Goal: Task Accomplishment & Management: Use online tool/utility

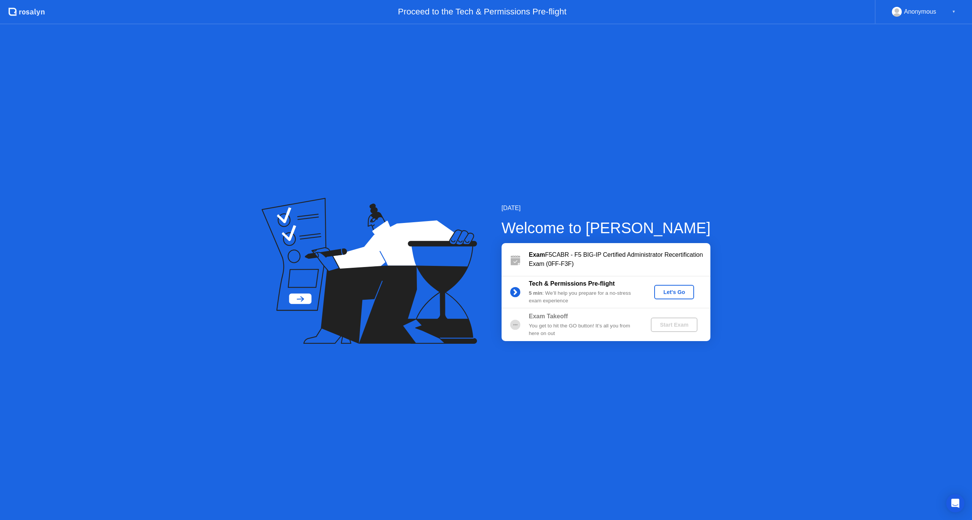
click at [672, 291] on div "Let's Go" at bounding box center [675, 292] width 34 height 6
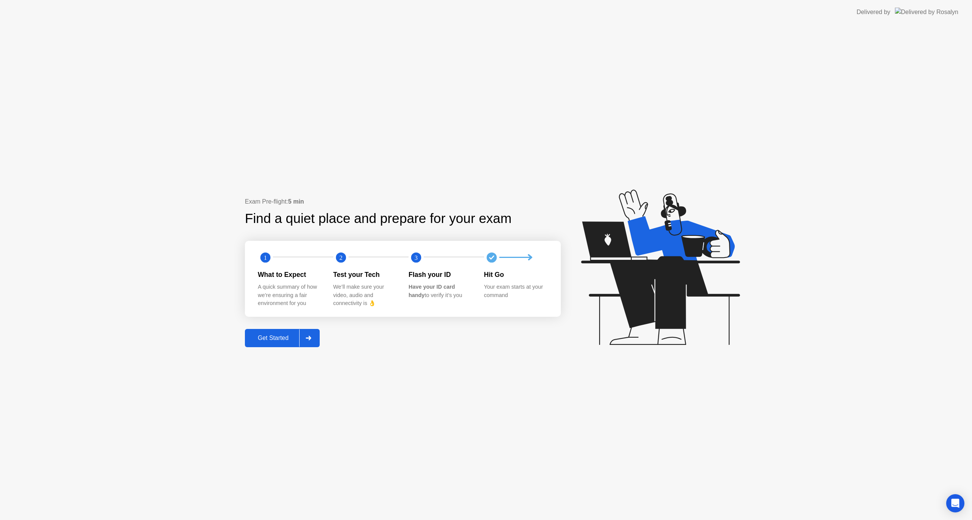
click at [262, 337] on div "Get Started" at bounding box center [273, 338] width 52 height 7
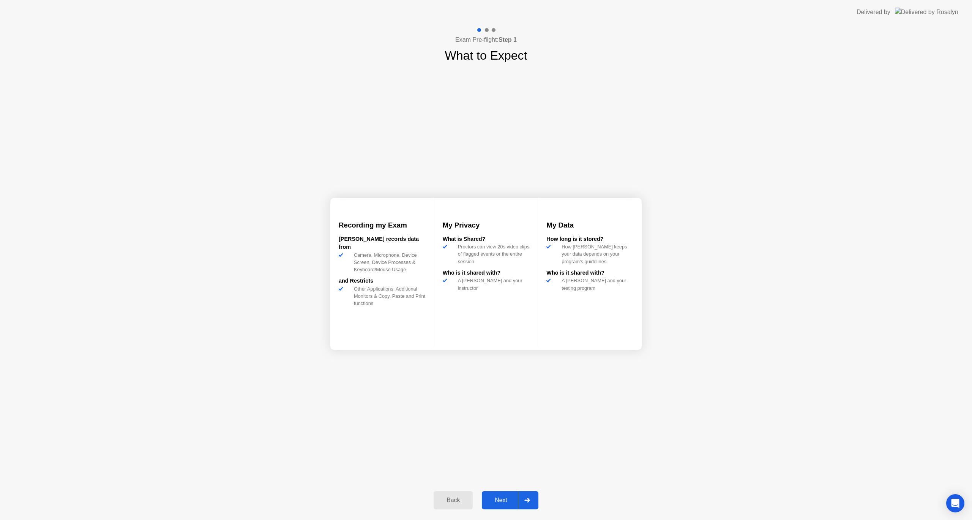
click at [508, 503] on div "Next" at bounding box center [501, 500] width 34 height 7
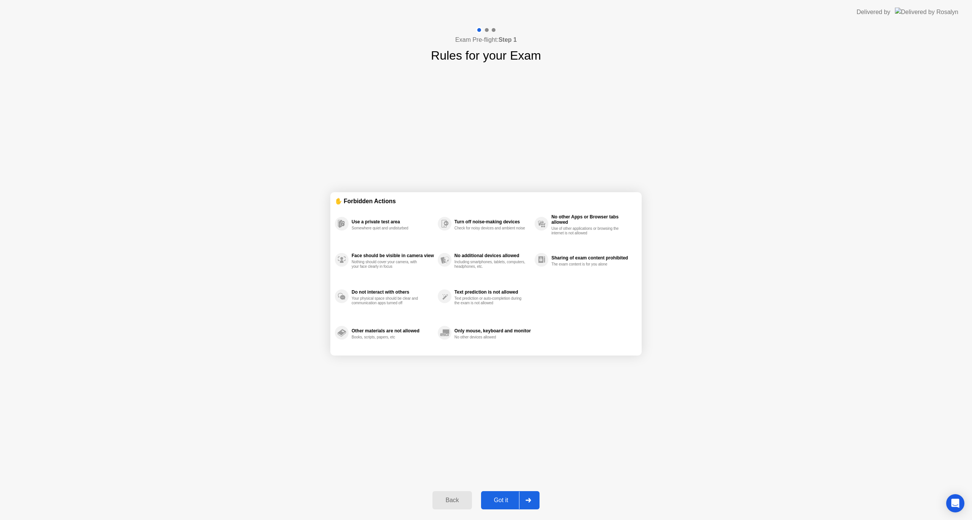
click at [500, 498] on div "Got it" at bounding box center [502, 500] width 36 height 7
select select "**********"
select select "*******"
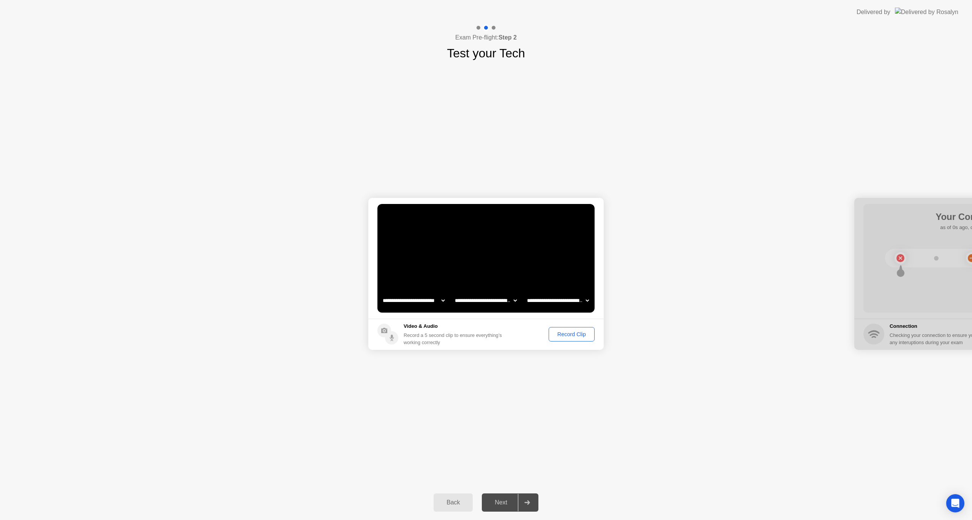
click at [557, 336] on div "Record Clip" at bounding box center [572, 334] width 41 height 6
click at [543, 331] on div "Replay Clip" at bounding box center [530, 334] width 49 height 6
click at [498, 504] on div "Next" at bounding box center [501, 502] width 34 height 7
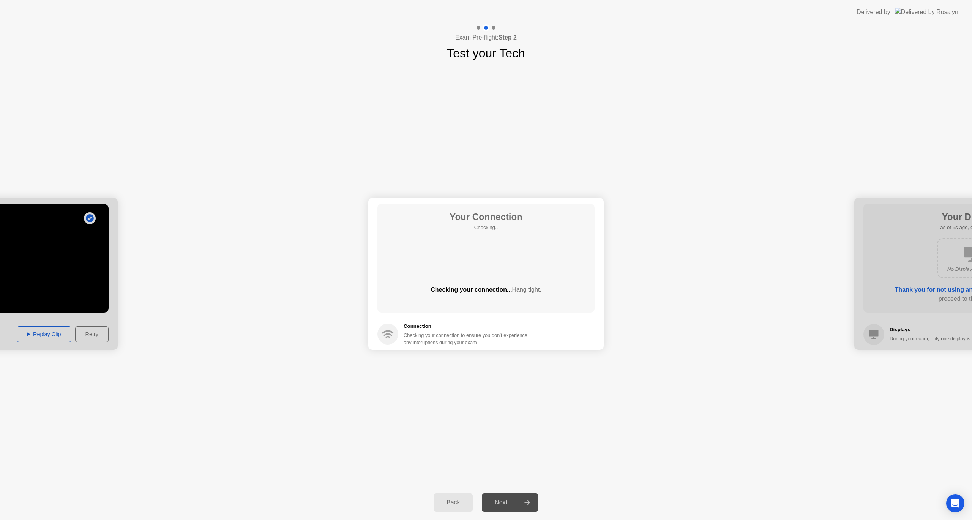
click at [498, 245] on div "Your Connection Checking.. Checking your connection... Hang tight." at bounding box center [486, 258] width 217 height 109
click at [560, 266] on icon at bounding box center [557, 269] width 8 height 14
click at [500, 503] on div "Next" at bounding box center [501, 502] width 34 height 7
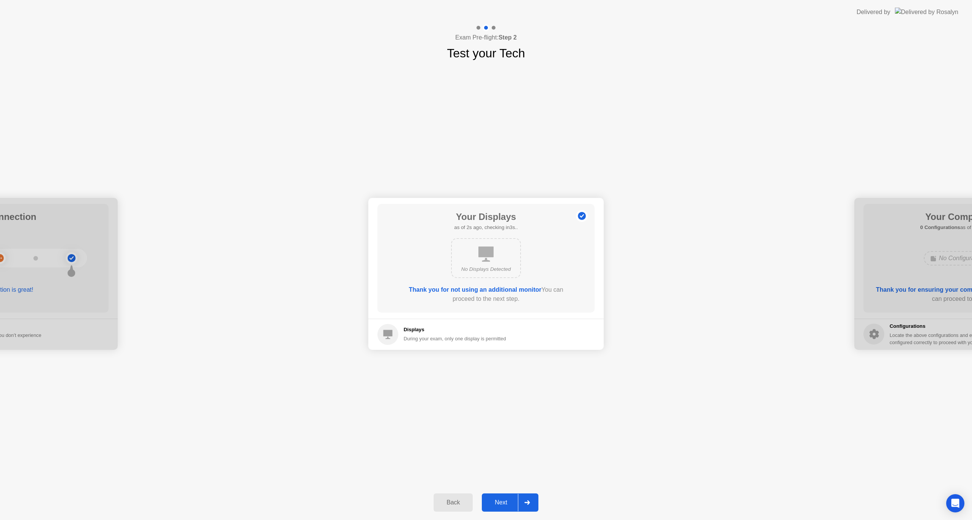
click at [510, 502] on div "Next" at bounding box center [501, 502] width 34 height 7
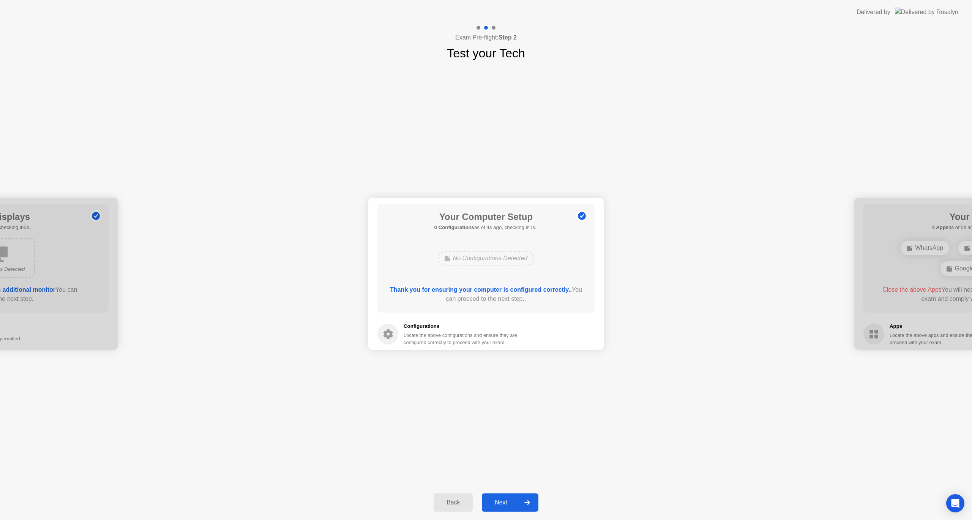
click at [510, 503] on div "Next" at bounding box center [501, 502] width 34 height 7
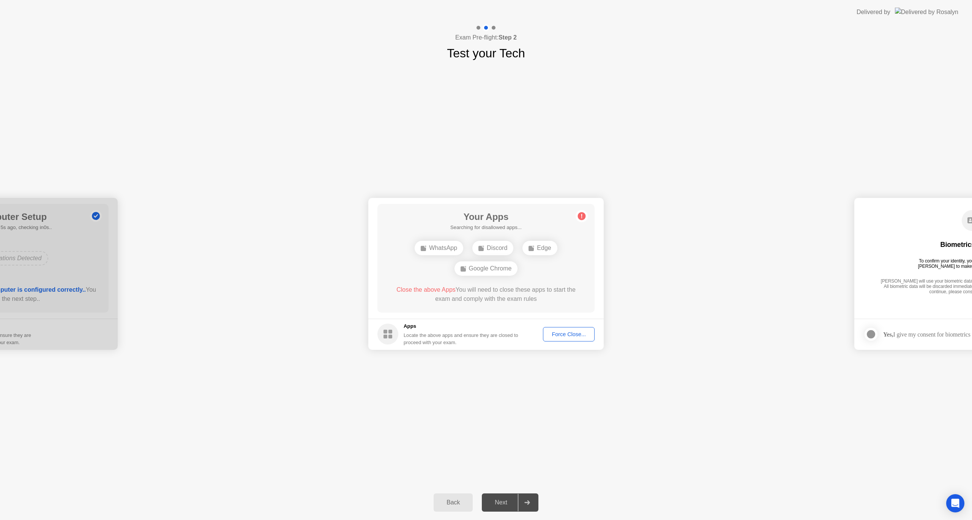
click at [572, 334] on div "Force Close..." at bounding box center [569, 334] width 46 height 6
click at [571, 334] on div "Force Close..." at bounding box center [569, 334] width 46 height 6
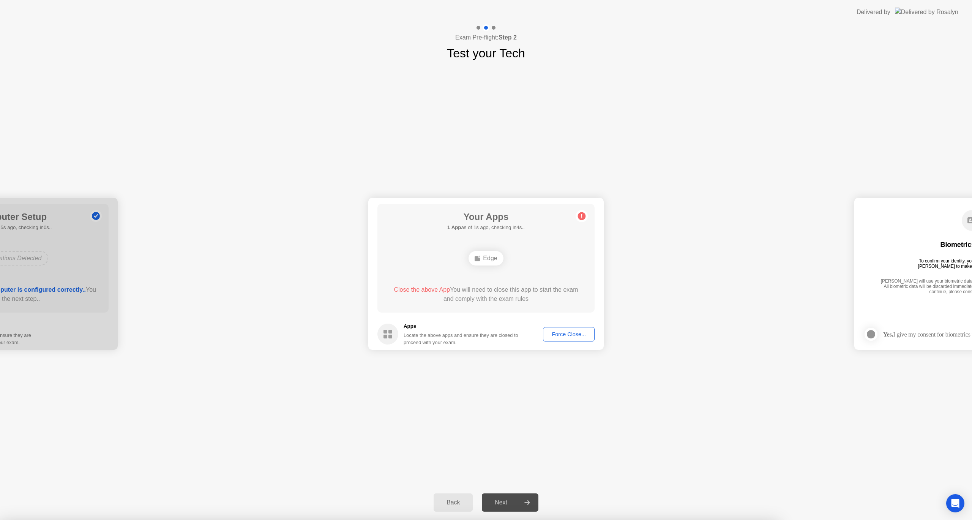
click at [624, 432] on div "**********" at bounding box center [486, 273] width 972 height 423
click at [479, 250] on div "Edge" at bounding box center [486, 258] width 174 height 21
click at [483, 258] on div "Edge" at bounding box center [486, 258] width 35 height 14
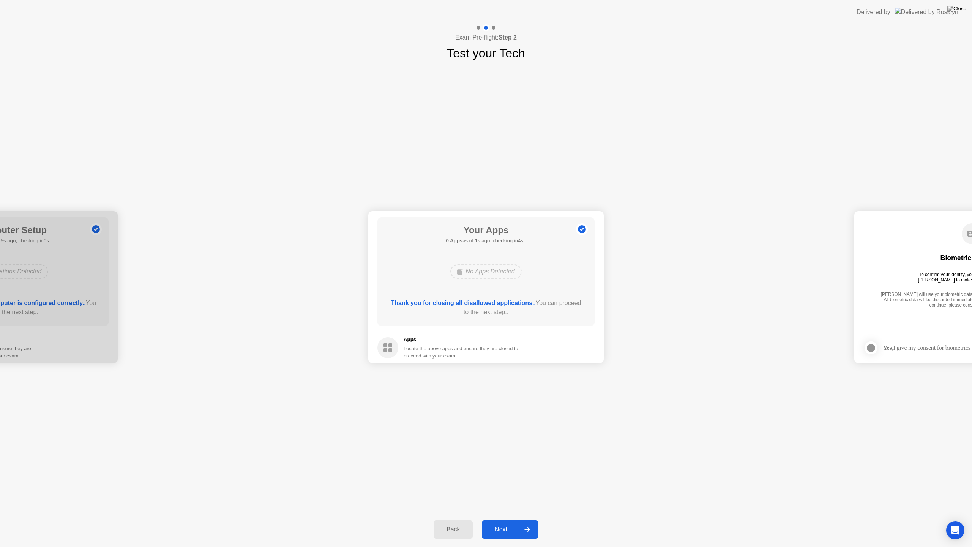
click at [527, 283] on div "Your Apps 0 Apps as of 1s ago, checking in4s.. No Apps Detected Thank you for c…" at bounding box center [486, 271] width 217 height 109
click at [534, 308] on div "Close the above App You will need to close this app to start the exam and compl…" at bounding box center [487, 308] width 196 height 18
click at [575, 347] on div "Force Close..." at bounding box center [569, 348] width 46 height 6
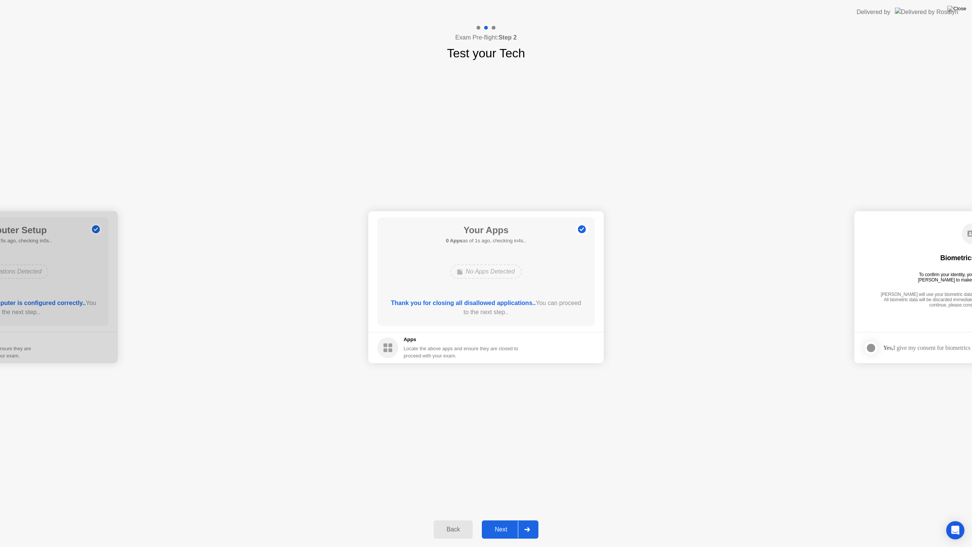
click at [506, 520] on div "Next" at bounding box center [501, 529] width 34 height 7
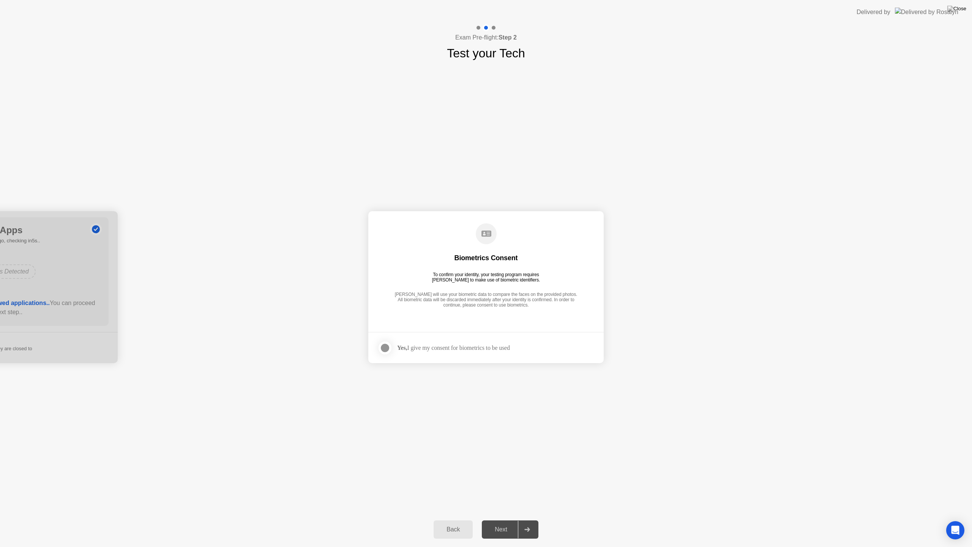
click at [498, 244] on div "Biometrics Consent To confirm your identity, your testing program requires [PER…" at bounding box center [486, 266] width 217 height 98
click at [378, 341] on app-checkbox at bounding box center [388, 347] width 20 height 15
click at [384, 346] on div at bounding box center [385, 347] width 9 height 9
click at [505, 518] on div "Back Next" at bounding box center [486, 529] width 972 height 35
click at [508, 520] on div "Next" at bounding box center [501, 529] width 34 height 7
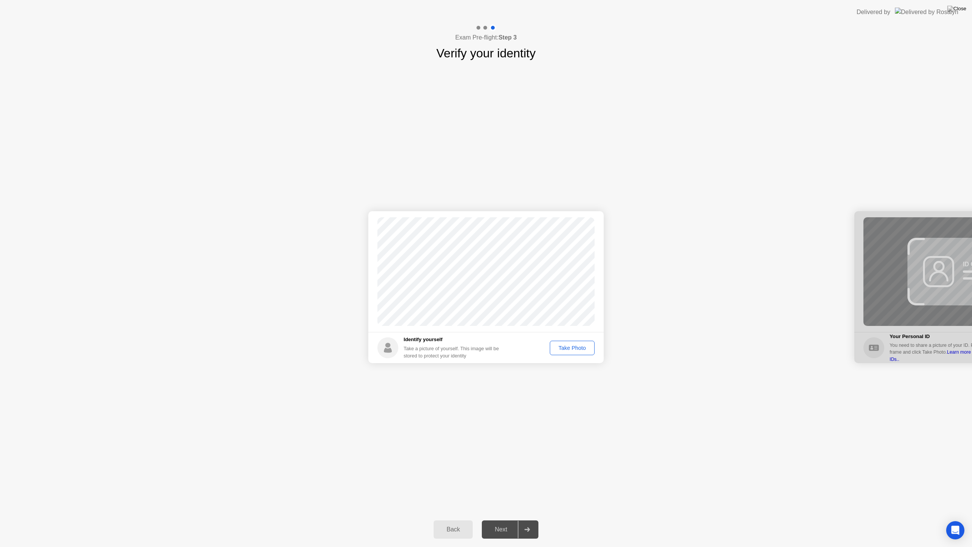
click at [585, 338] on footer "Identify yourself Take a picture of yourself. This image will be stored to prot…" at bounding box center [486, 347] width 236 height 31
click at [579, 348] on div "Take Photo" at bounding box center [573, 348] width 40 height 6
click at [504, 520] on div "Next" at bounding box center [501, 529] width 34 height 7
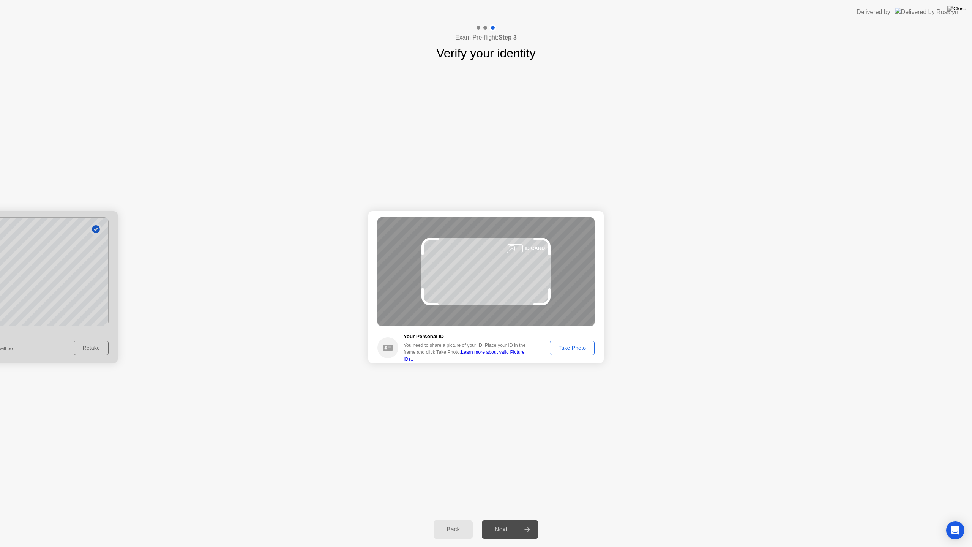
click at [576, 348] on div "Take Photo" at bounding box center [573, 348] width 40 height 6
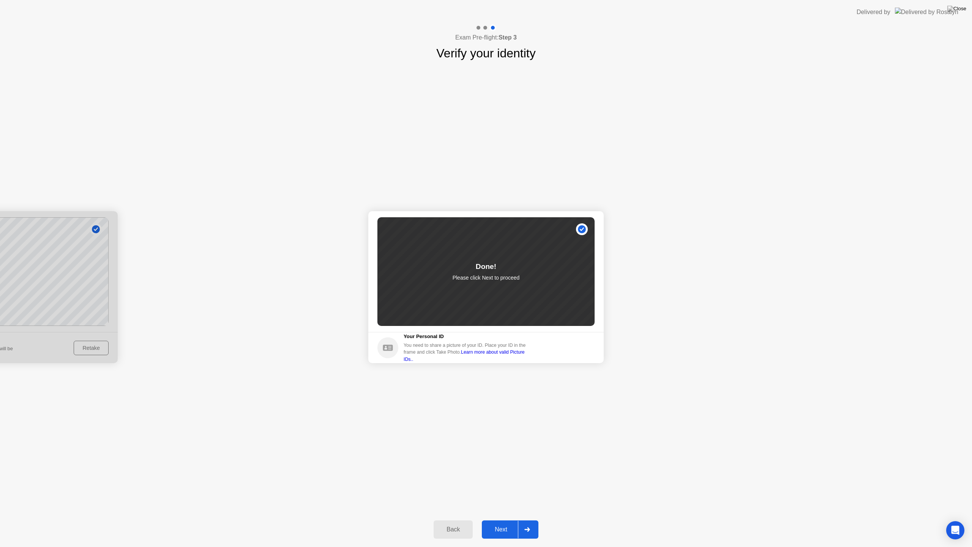
click at [497, 520] on button "Next" at bounding box center [510, 529] width 57 height 18
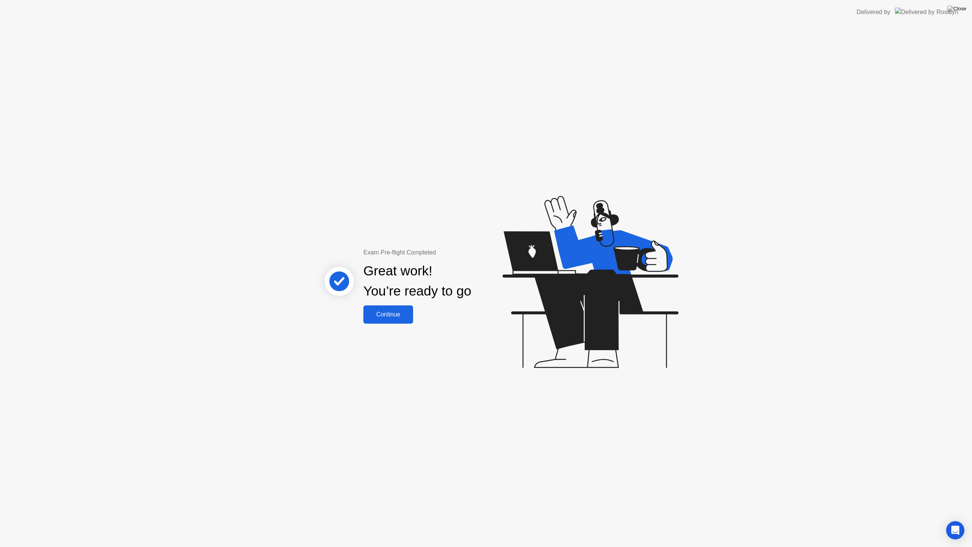
click at [396, 315] on div "Continue" at bounding box center [388, 314] width 45 height 7
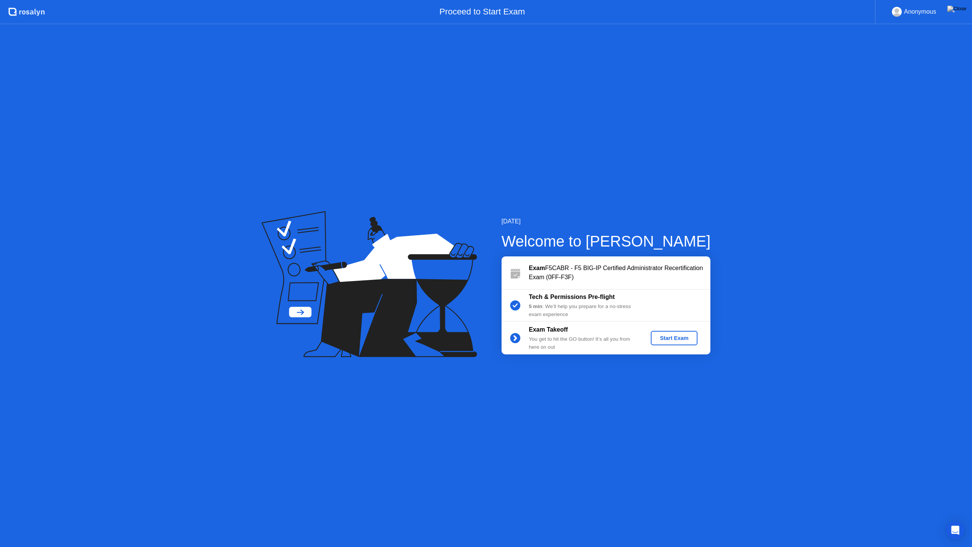
click at [680, 339] on div "Start Exam" at bounding box center [674, 338] width 41 height 6
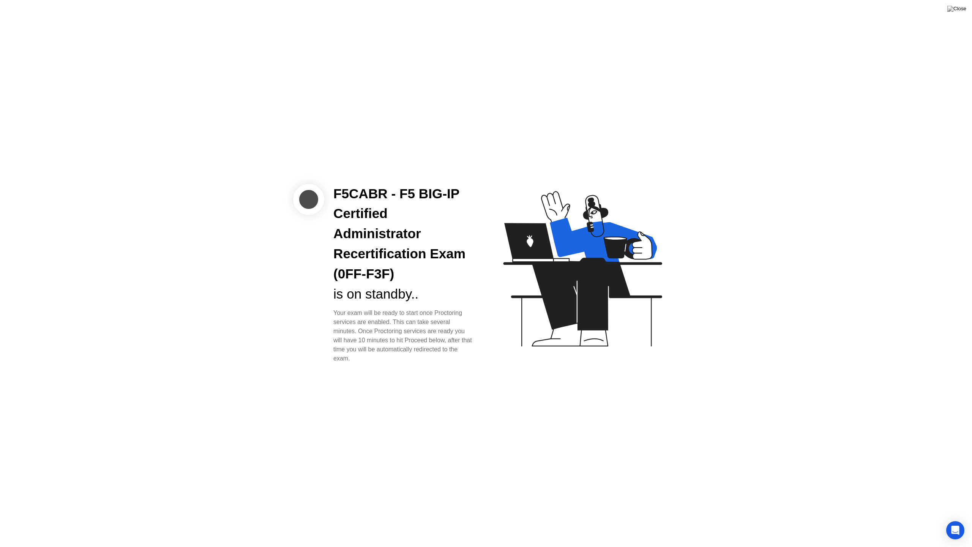
click at [400, 329] on div "Your exam will be ready to start once Proctoring services are enabled. This can…" at bounding box center [404, 335] width 141 height 55
drag, startPoint x: 389, startPoint y: 318, endPoint x: 478, endPoint y: 363, distance: 99.2
click at [478, 363] on div "F5CABR - F5 BIG-IP Certified Administrator Recertification Exam (0FF-F3F) is on…" at bounding box center [403, 274] width 159 height 180
click at [477, 362] on div "F5CABR - F5 BIG-IP Certified Administrator Recertification Exam (0FF-F3F) is on…" at bounding box center [403, 274] width 159 height 180
click at [821, 386] on div "F5CABR - F5 BIG-IP Certified Administrator Recertification Exam (0FF-F3F) is on…" at bounding box center [486, 273] width 972 height 547
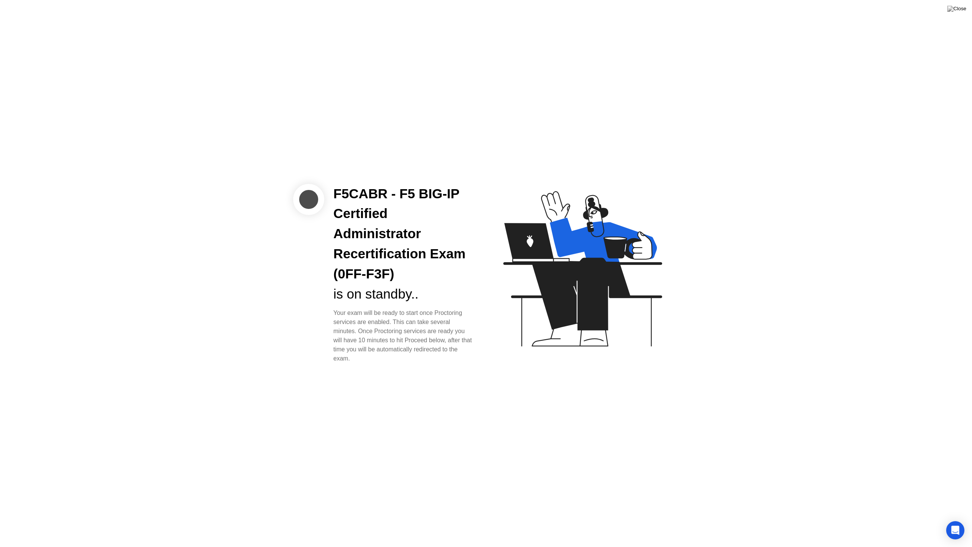
drag, startPoint x: 362, startPoint y: 328, endPoint x: 438, endPoint y: 360, distance: 82.8
click at [438, 360] on div "Your exam will be ready to start once Proctoring services are enabled. This can…" at bounding box center [404, 335] width 141 height 55
click at [950, 520] on div "Open Intercom Messenger" at bounding box center [956, 530] width 20 height 20
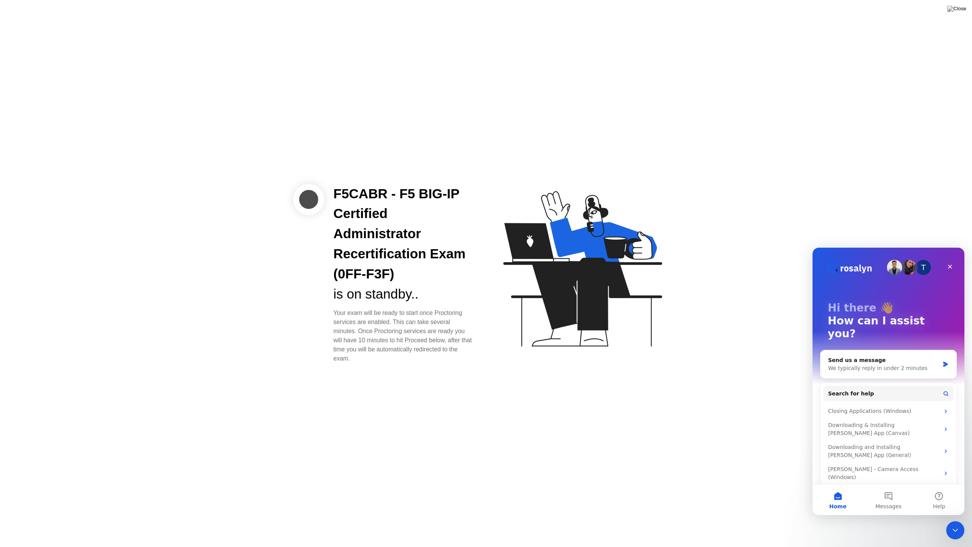
click at [746, 441] on div "F5CABR - F5 BIG-IP Certified Administrator Recertification Exam (0FF-F3F) is on…" at bounding box center [486, 273] width 972 height 547
click at [955, 520] on div "Close Intercom Messenger" at bounding box center [954, 529] width 18 height 18
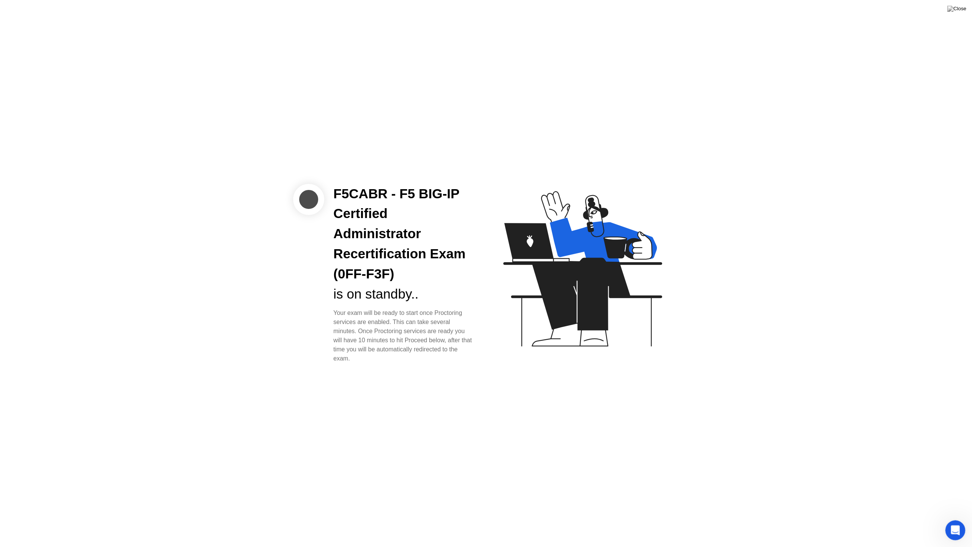
click at [955, 520] on div "Open Intercom Messenger" at bounding box center [954, 529] width 25 height 25
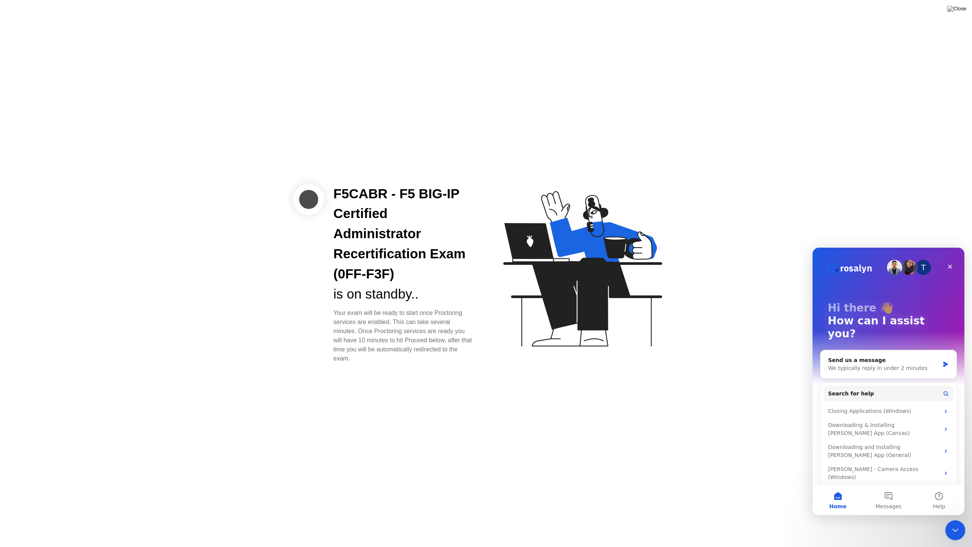
click at [955, 520] on div "Close Intercom Messenger" at bounding box center [954, 529] width 18 height 18
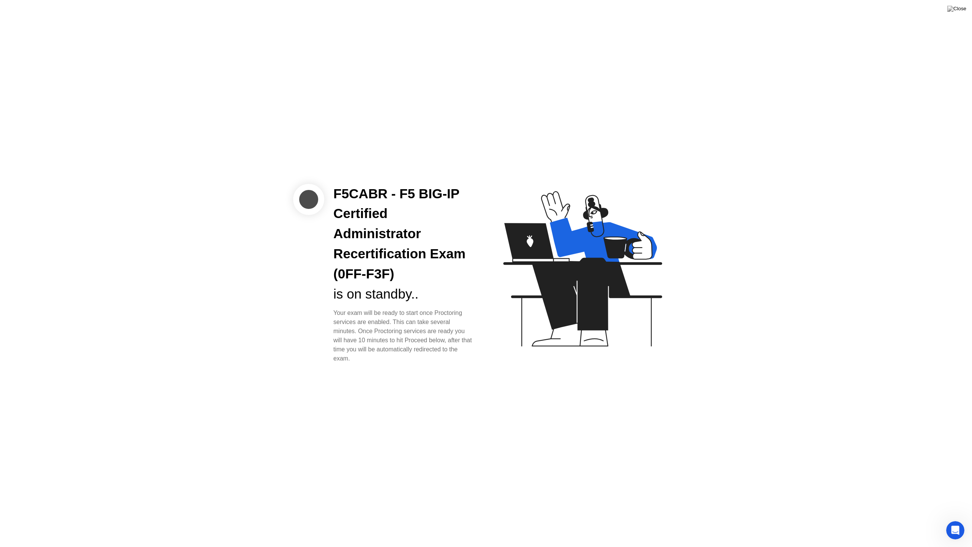
click at [503, 383] on div "F5CABR - F5 BIG-IP Certified Administrator Recertification Exam (0FF-F3F) is on…" at bounding box center [486, 273] width 972 height 547
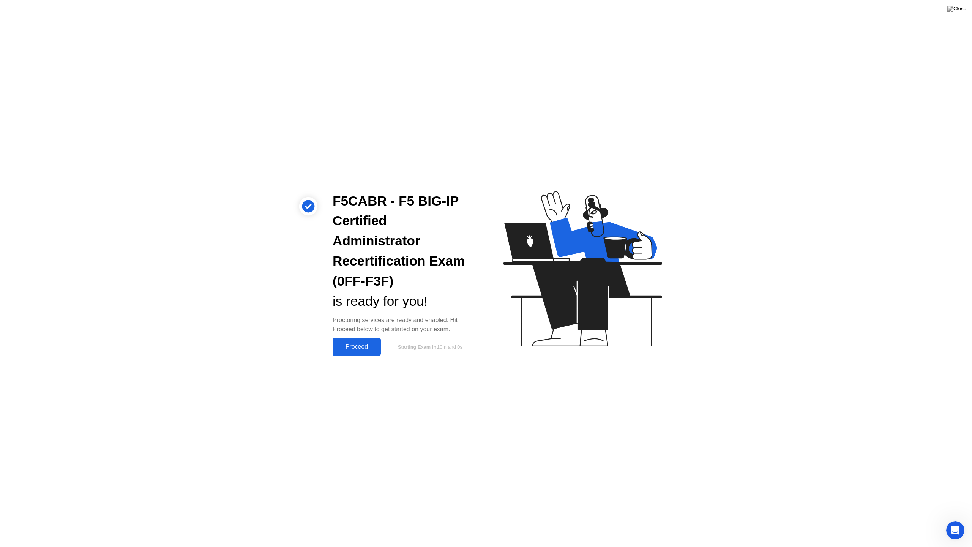
click at [365, 347] on div "Proceed" at bounding box center [357, 346] width 44 height 7
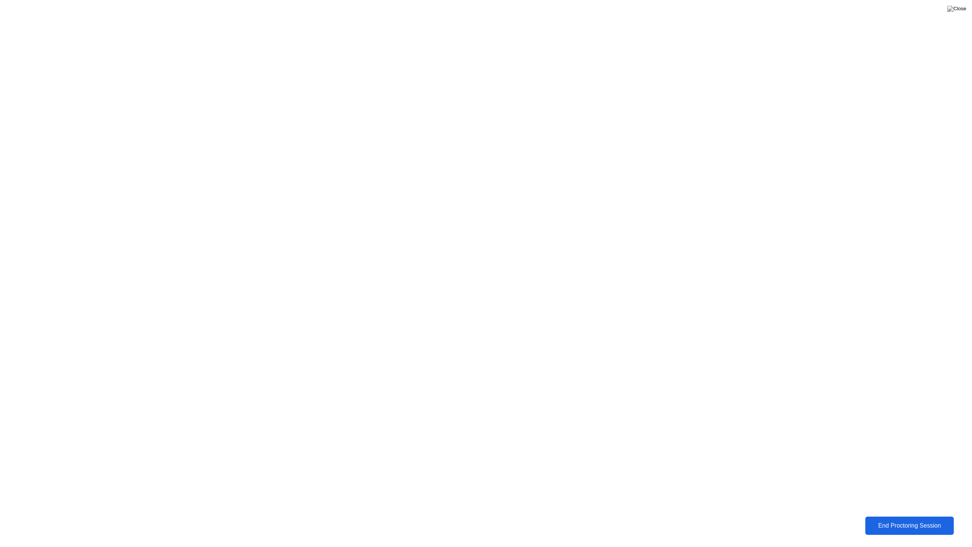
click at [913, 520] on div "End Proctoring Session" at bounding box center [910, 526] width 93 height 8
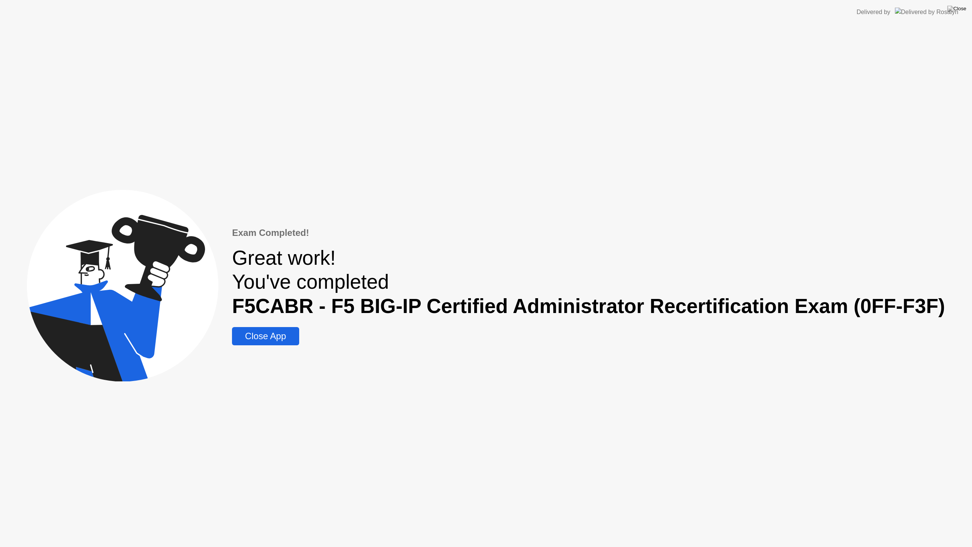
click at [283, 354] on div "Exam Completed! Great work! You've completed F5CABR - F5 BIG-IP Certified Admin…" at bounding box center [486, 285] width 972 height 523
click at [291, 335] on div "Close App" at bounding box center [265, 336] width 62 height 11
